Goal: Communication & Community: Answer question/provide support

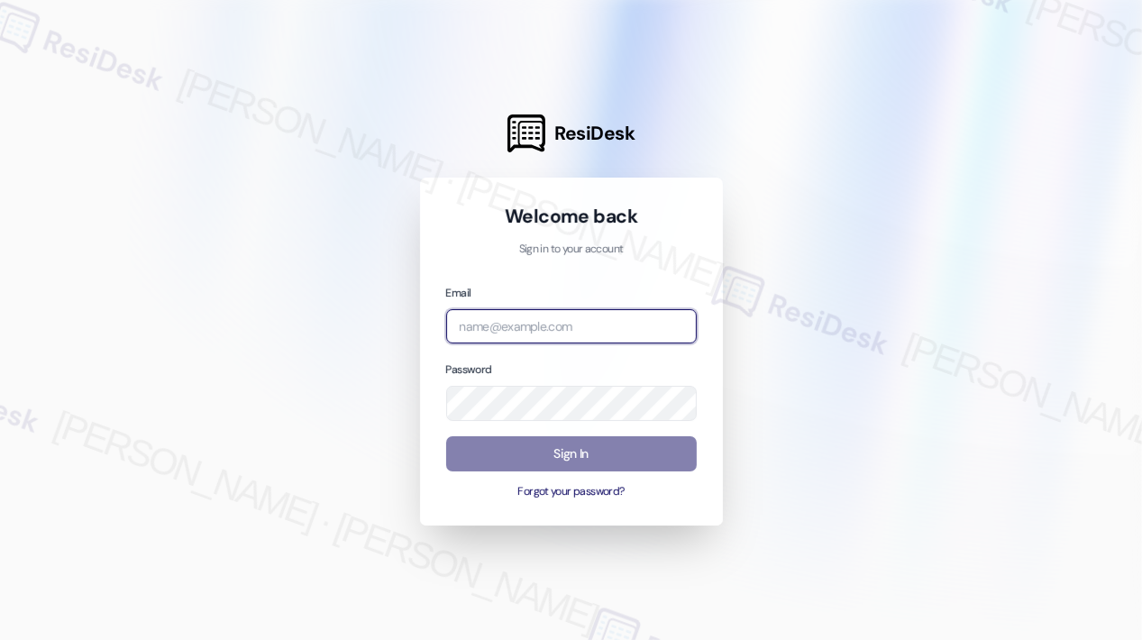
click at [644, 313] on input "email" at bounding box center [571, 326] width 251 height 35
type input "automated-surveys-campus_living_centres-[PERSON_NAME].roles@campus_living_[DOMA…"
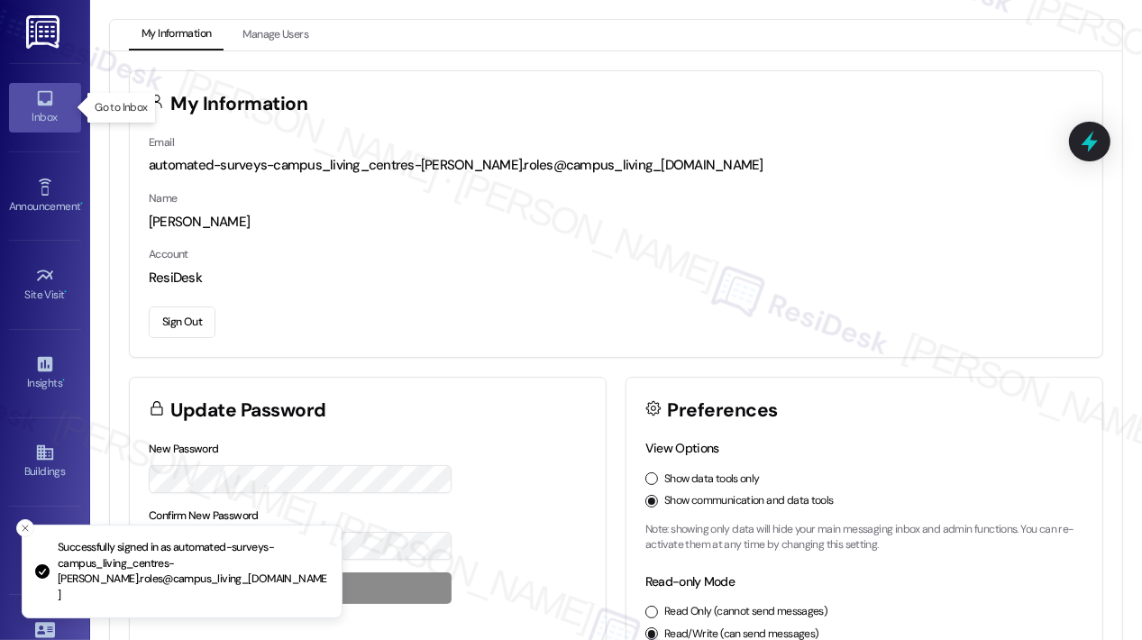
click at [56, 113] on div "Inbox" at bounding box center [45, 117] width 90 height 18
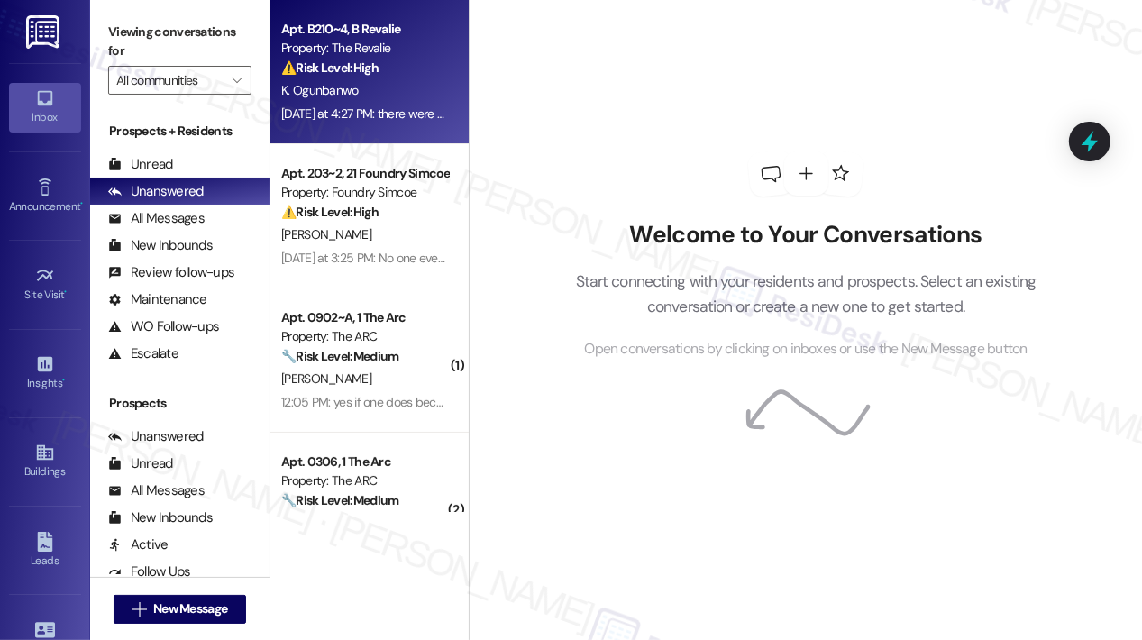
click at [418, 71] on div "⚠️ Risk Level: High The resident found a significant amount of garbage, moldy f…" at bounding box center [364, 68] width 167 height 19
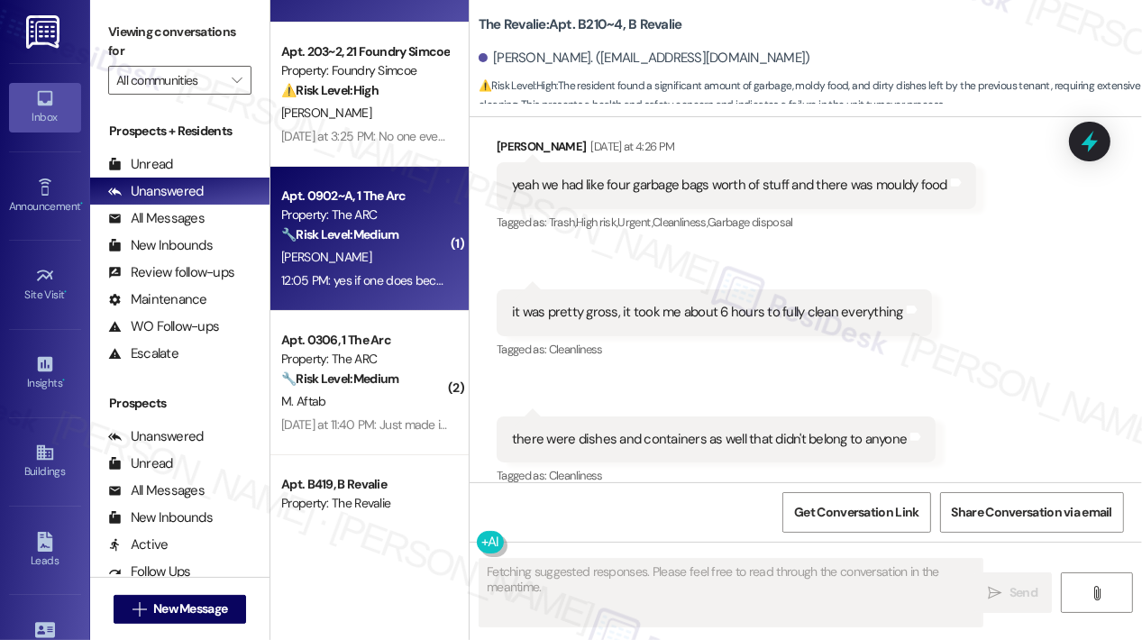
scroll to position [270, 0]
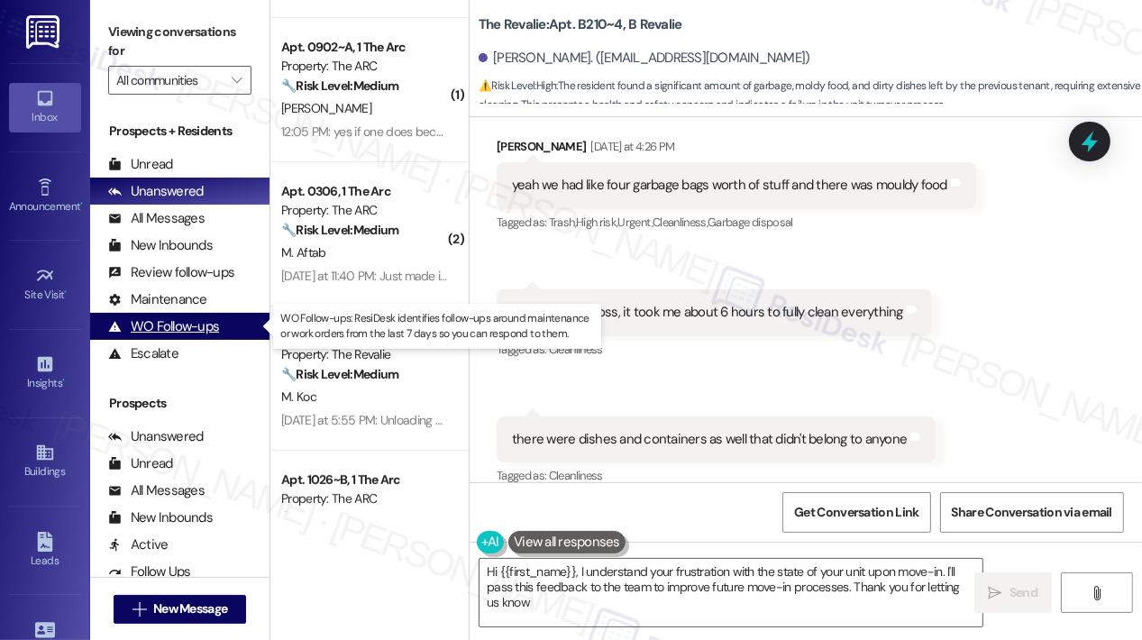
type textarea "Hi {{first_name}}, I understand your frustration with the state of your unit up…"
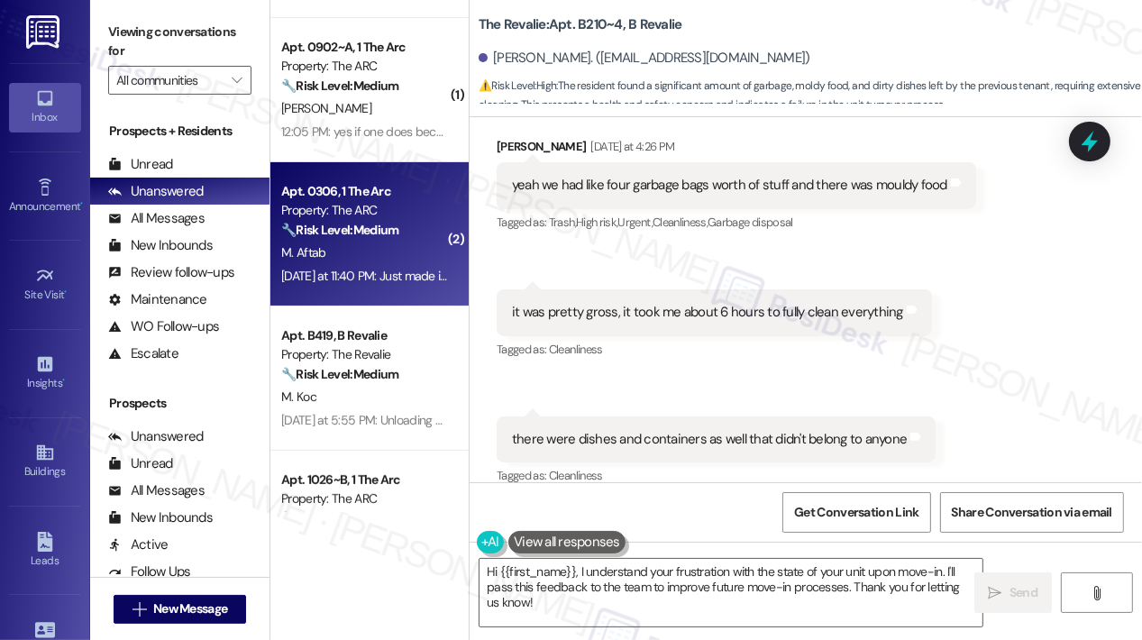
click at [403, 248] on div "M. Aftab" at bounding box center [364, 253] width 170 height 23
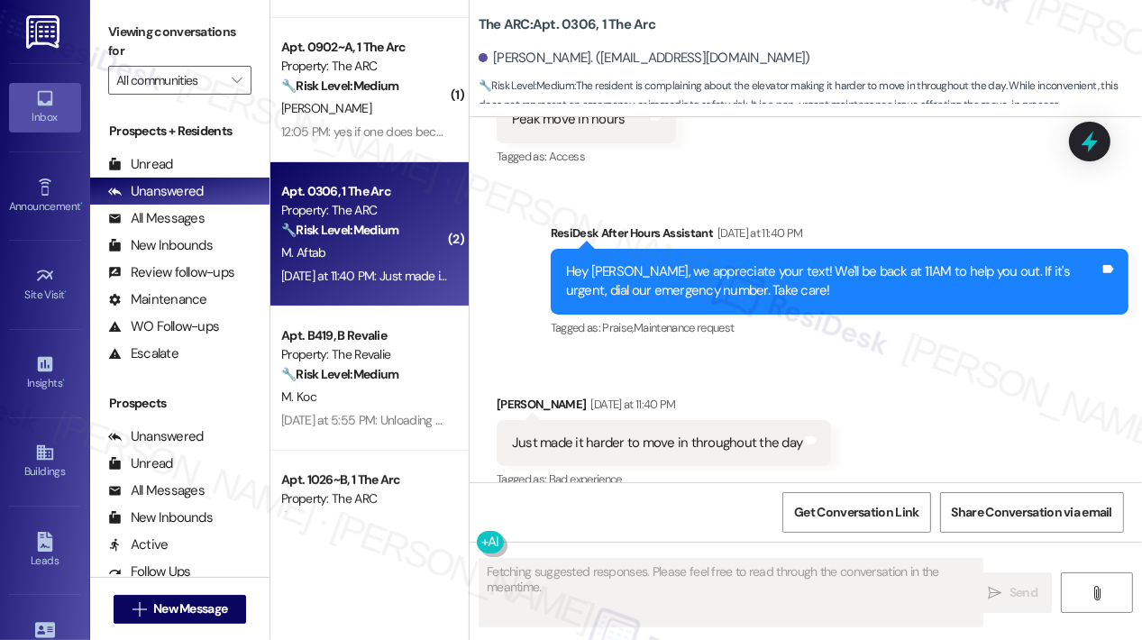
scroll to position [822, 0]
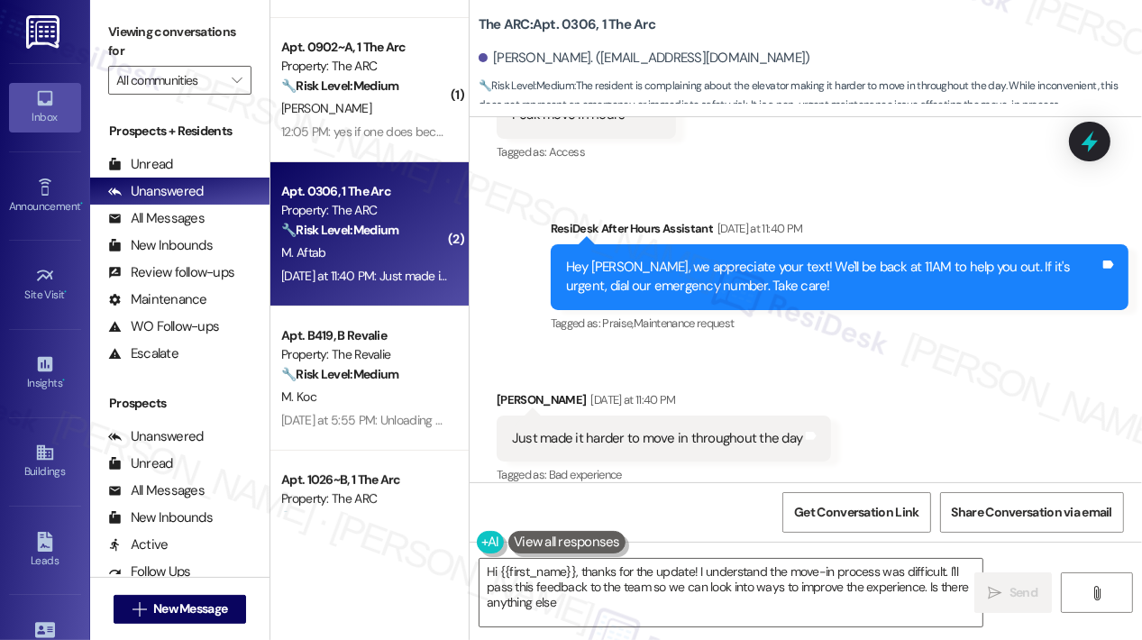
type textarea "Hi {{first_name}}, thanks for the update! I understand the move-in process was …"
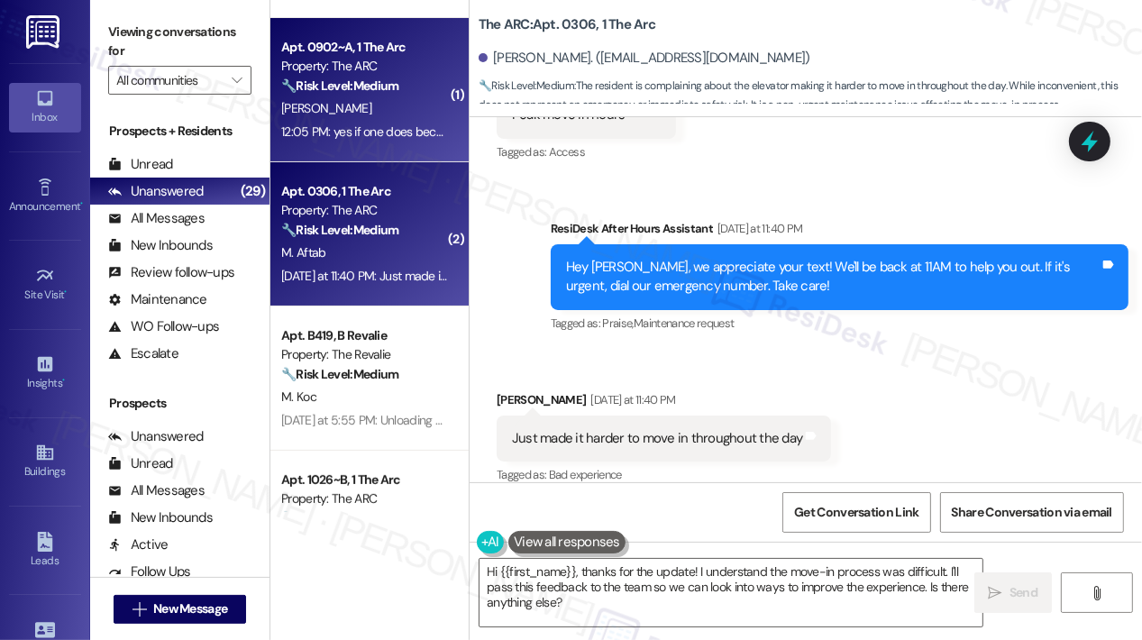
click at [388, 95] on div "🔧 Risk Level: Medium The resident is requesting a transfer to a single dorm if …" at bounding box center [364, 86] width 167 height 19
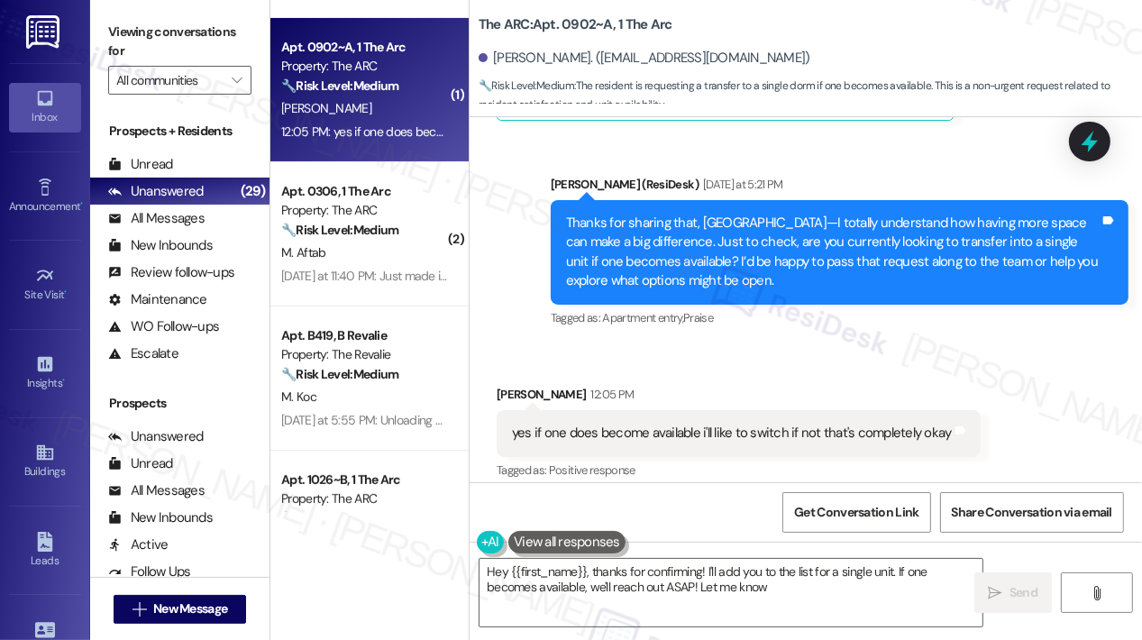
scroll to position [526, 0]
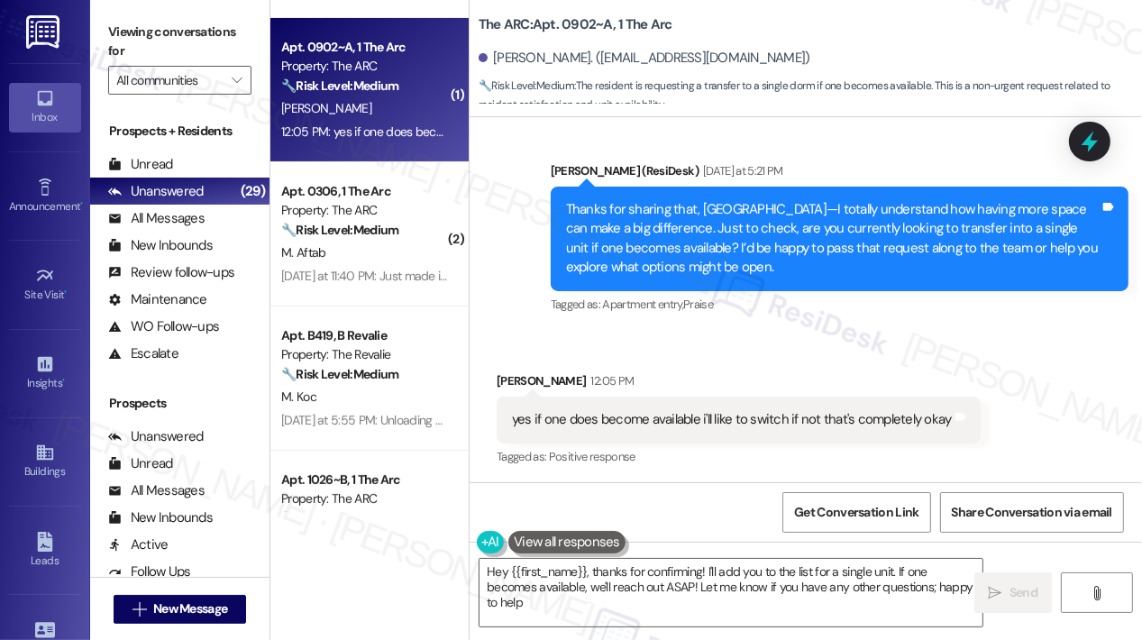
type textarea "Hey {{first_name}}, thanks for confirming! I'll add you to the list for a singl…"
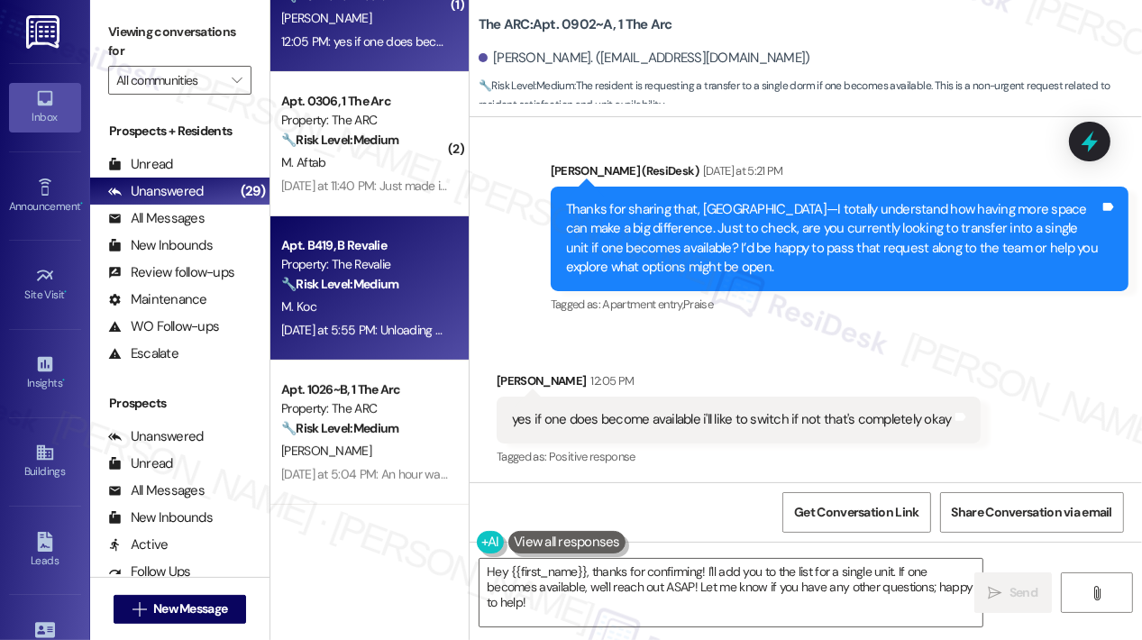
scroll to position [541, 0]
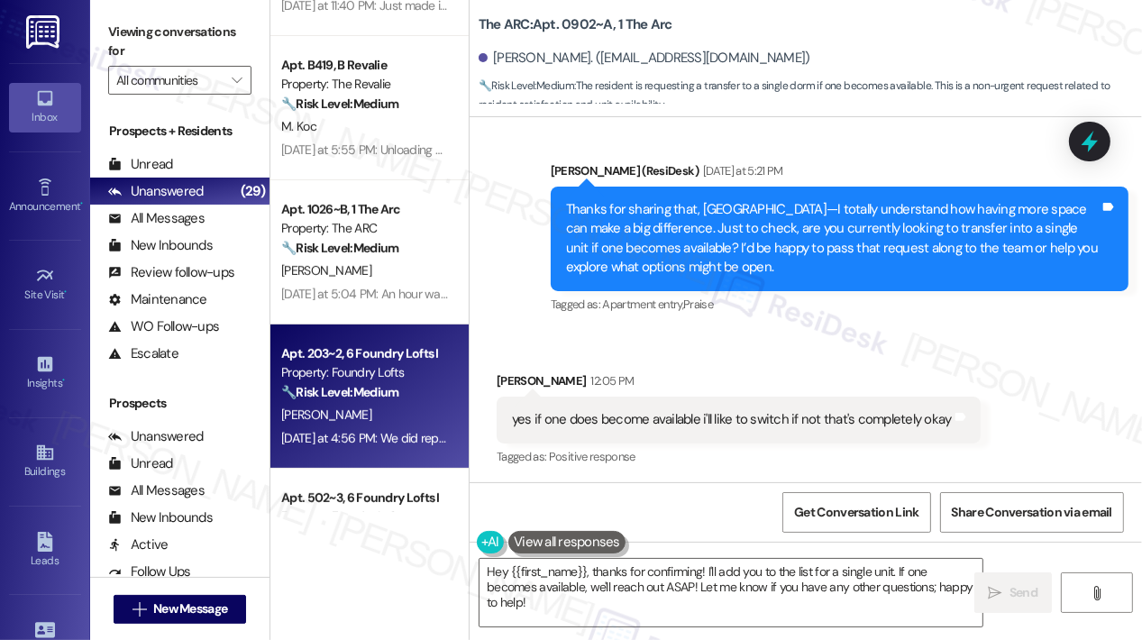
click at [427, 405] on div "[PERSON_NAME]" at bounding box center [364, 415] width 170 height 23
type textarea "Hey {{first_name}}, thanks for confirming! I'll add you to the list for a singl…"
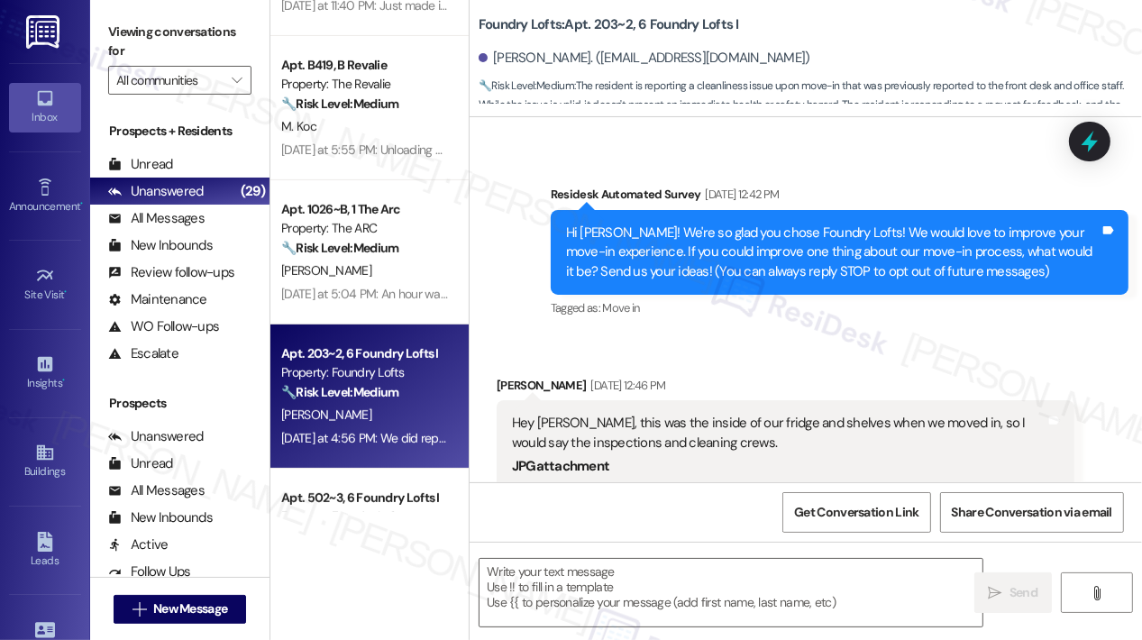
scroll to position [1307, 0]
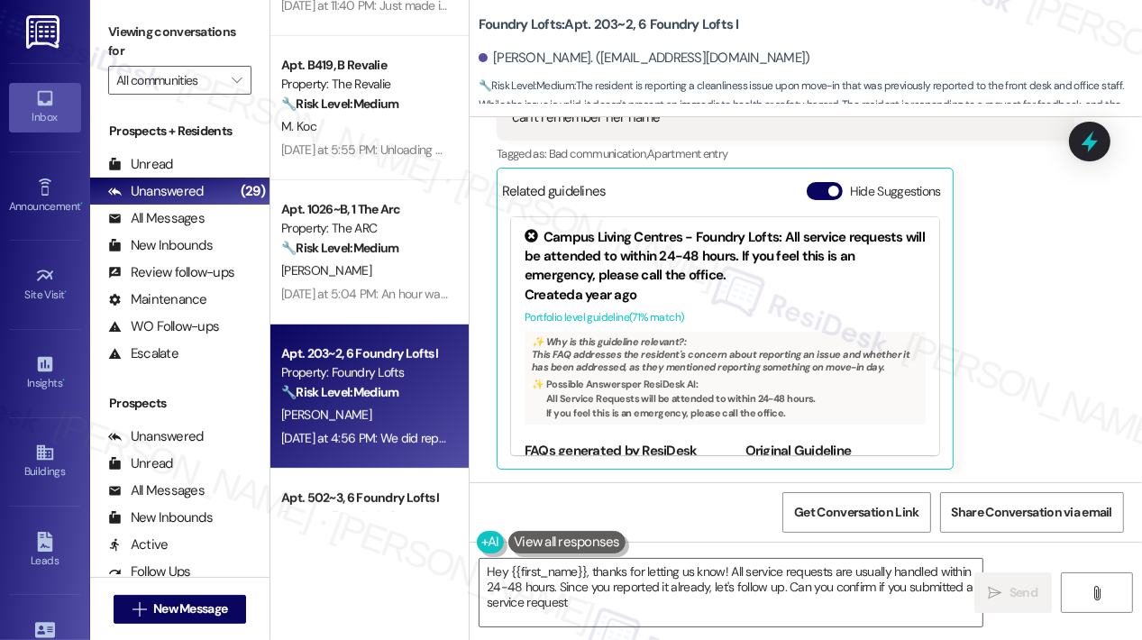
type textarea "Hey {{first_name}}, thanks for letting us know! All service requests are usuall…"
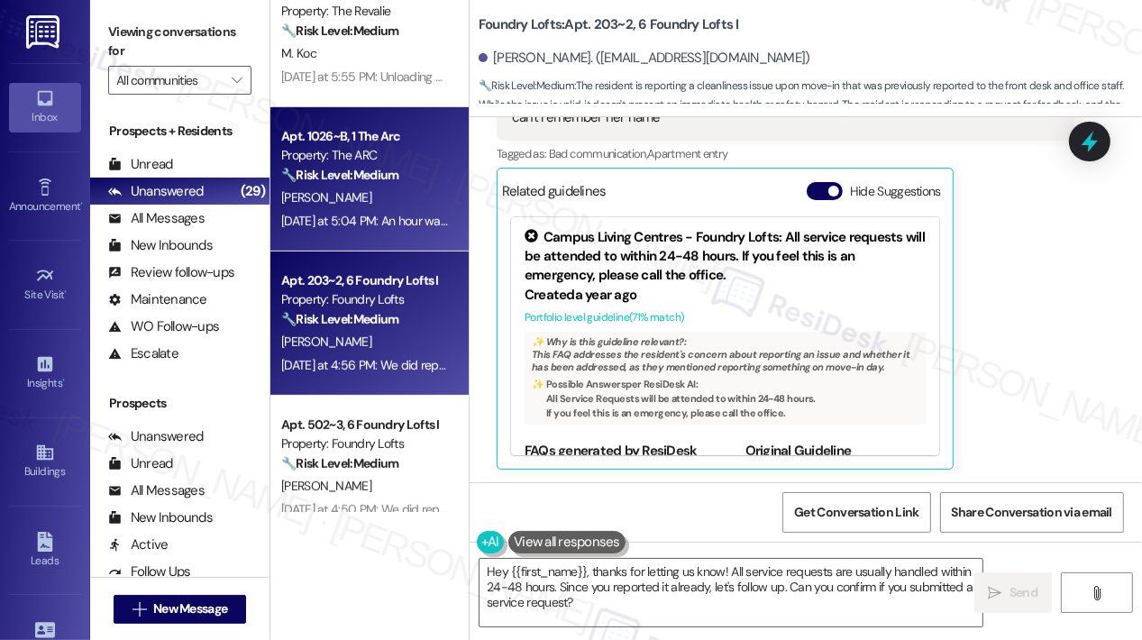
scroll to position [811, 0]
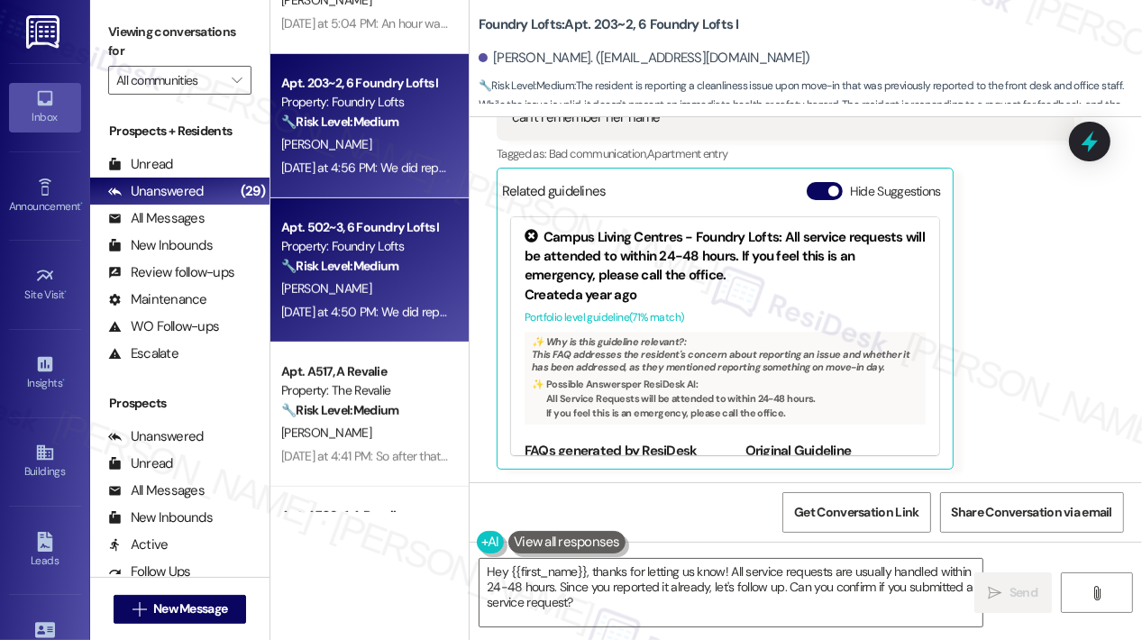
click at [428, 284] on div "[PERSON_NAME]" at bounding box center [364, 289] width 170 height 23
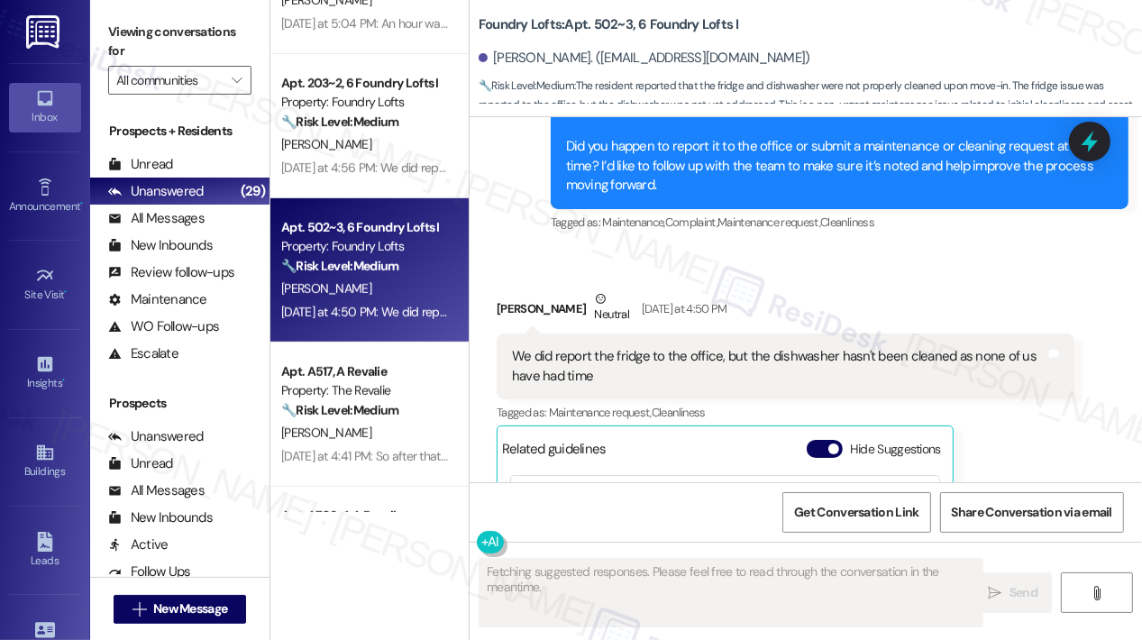
scroll to position [839, 0]
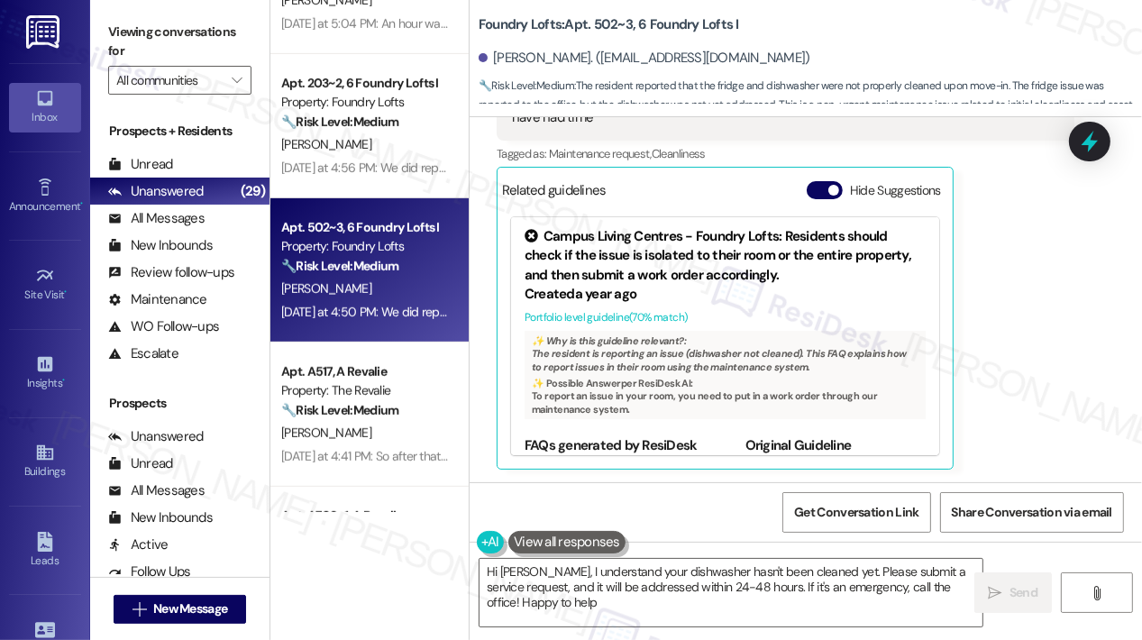
type textarea "Hi [PERSON_NAME], I understand your dishwasher hasn't been cleaned yet. Please …"
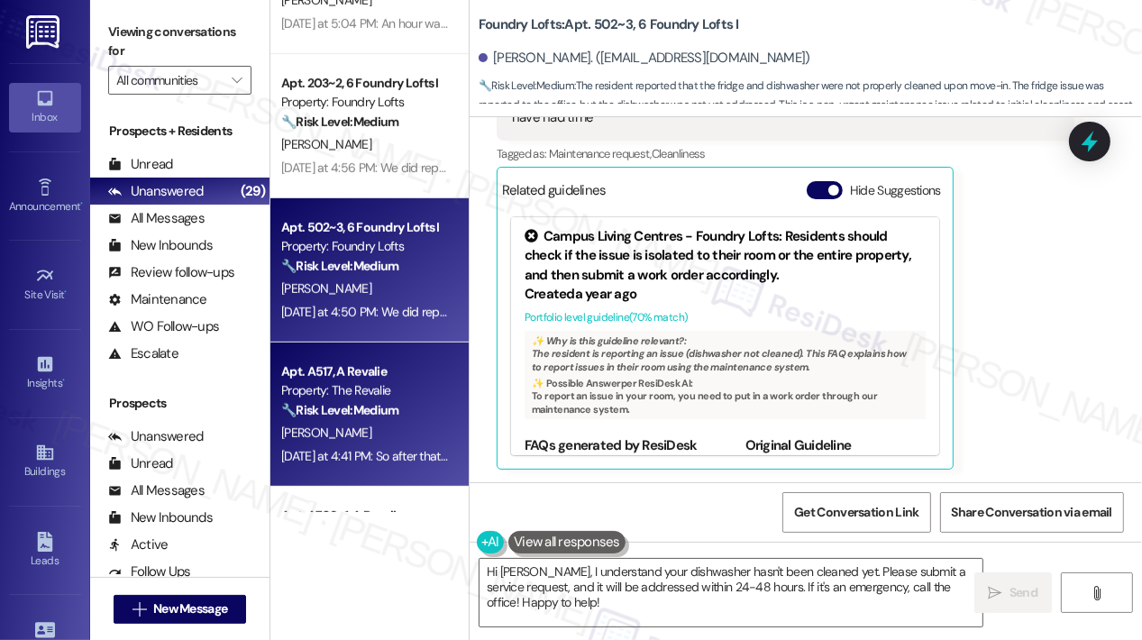
click at [433, 389] on div "Property: The Revalie" at bounding box center [364, 390] width 167 height 19
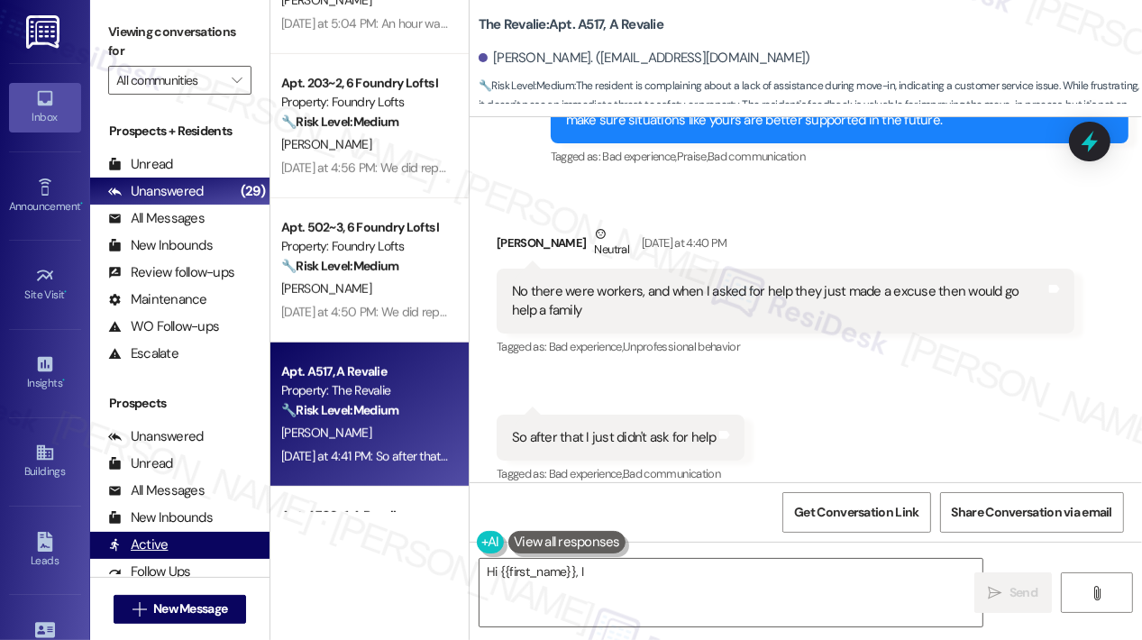
scroll to position [911, 0]
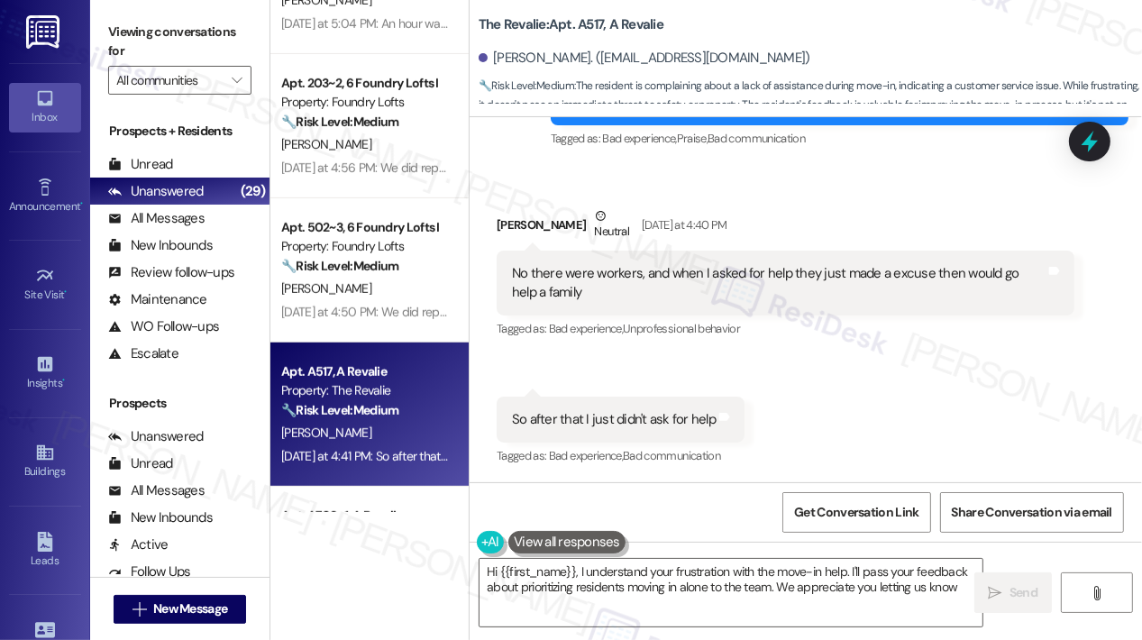
type textarea "Hi {{first_name}}, I understand your frustration with the move-in help. I'll pa…"
click at [865, 389] on div "Received via SMS [PERSON_NAME] Neutral [DATE] at 4:40 PM No there were workers,…" at bounding box center [806, 324] width 672 height 317
